Goal: Task Accomplishment & Management: Manage account settings

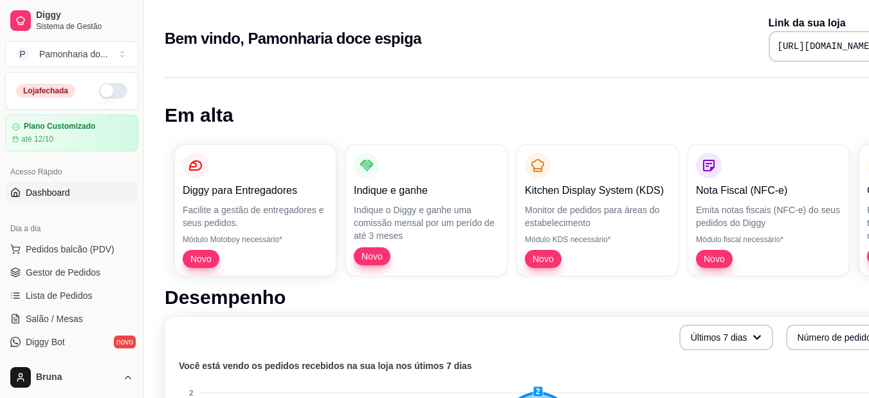
click at [107, 89] on button "button" at bounding box center [113, 90] width 28 height 15
click at [68, 277] on span "Gestor de Pedidos" at bounding box center [63, 272] width 75 height 13
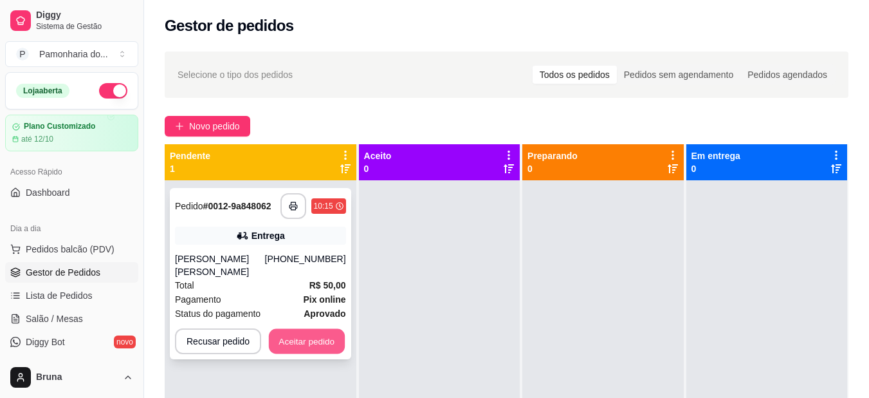
click at [309, 329] on button "Aceitar pedido" at bounding box center [307, 341] width 76 height 25
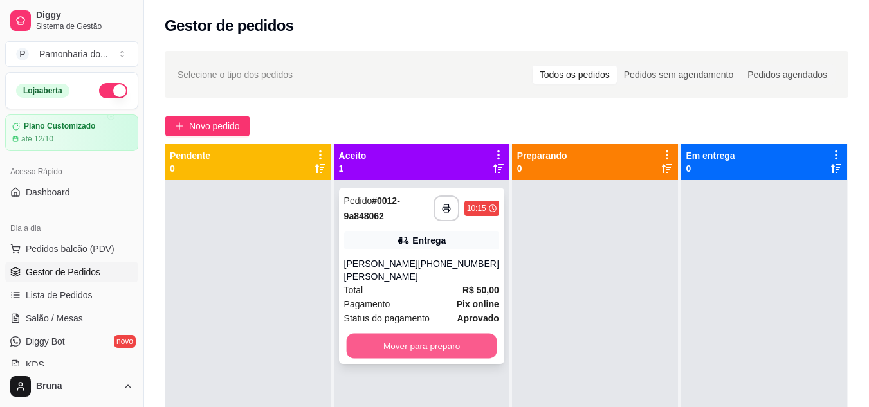
click at [450, 334] on button "Mover para preparo" at bounding box center [421, 346] width 151 height 25
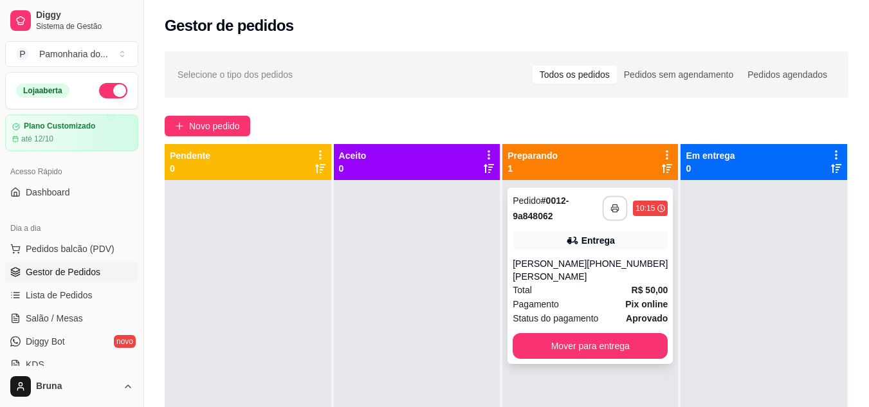
click at [603, 215] on button "button" at bounding box center [615, 208] width 25 height 25
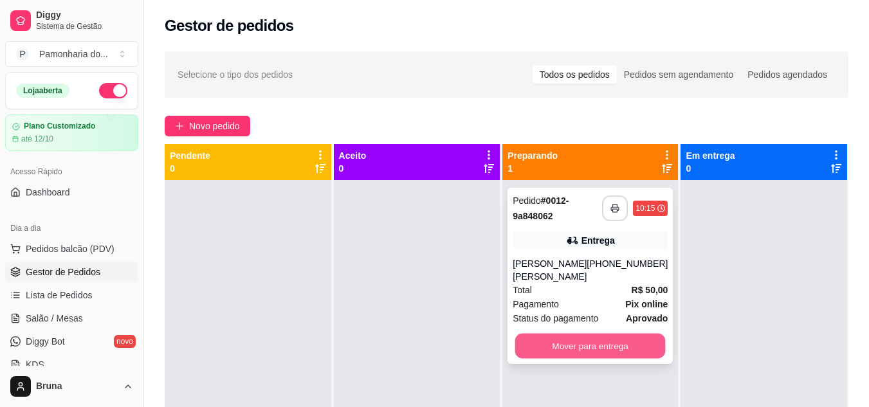
click at [583, 334] on button "Mover para entrega" at bounding box center [590, 346] width 151 height 25
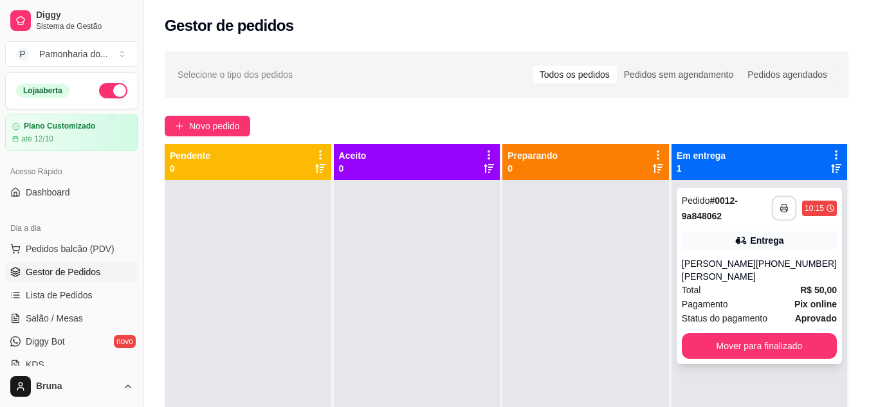
click at [774, 214] on button "button" at bounding box center [784, 208] width 25 height 25
